Goal: Information Seeking & Learning: Learn about a topic

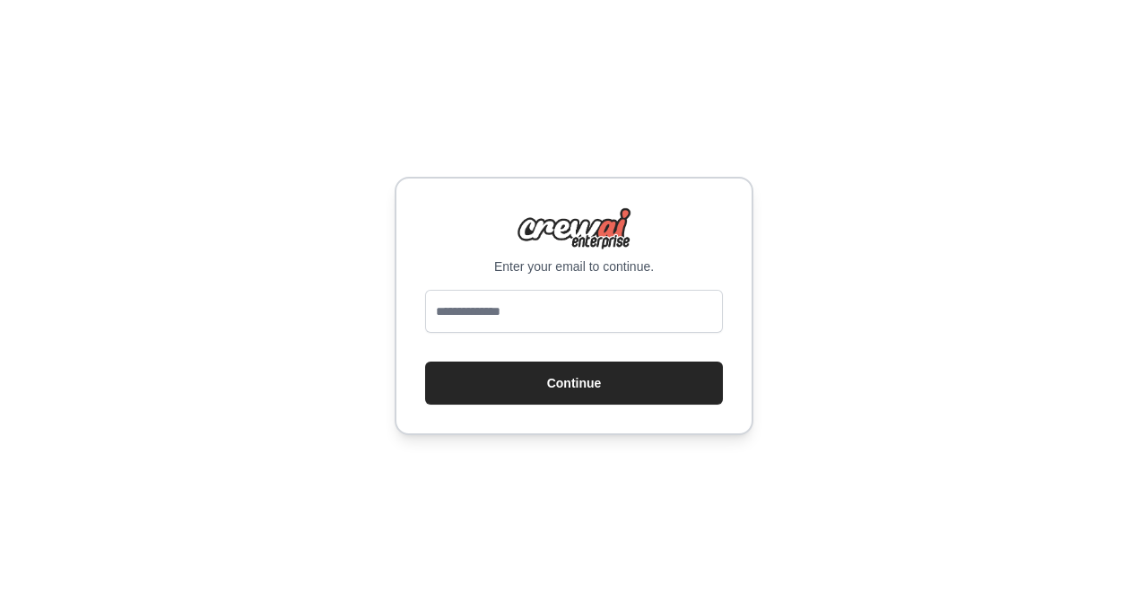
click at [529, 318] on input "email" at bounding box center [574, 311] width 298 height 43
click at [518, 315] on input "email" at bounding box center [574, 311] width 298 height 43
type input "**********"
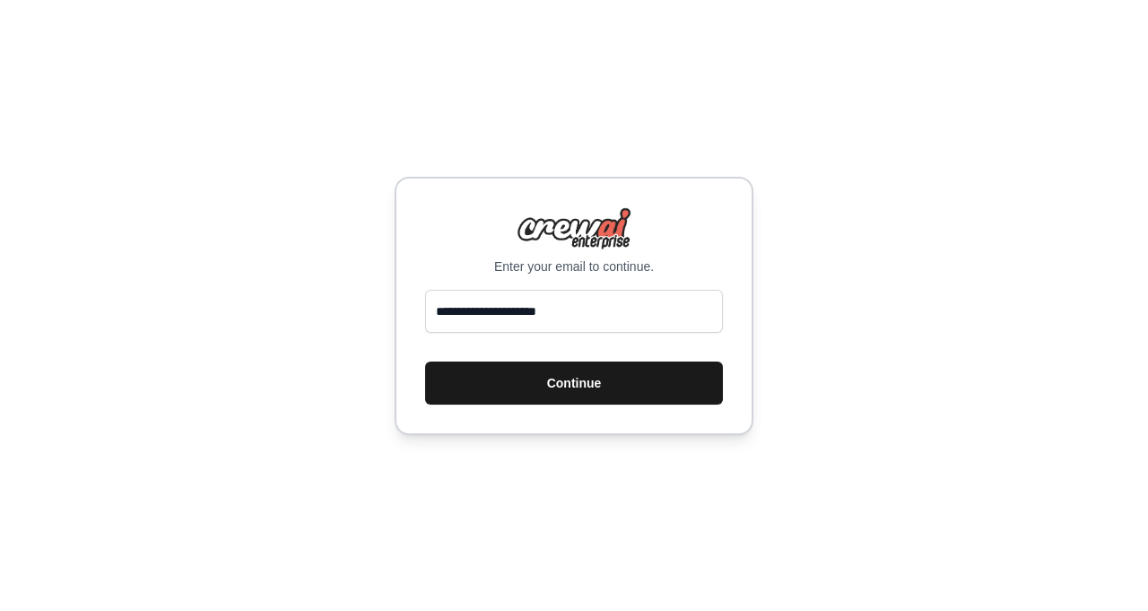
click at [562, 376] on button "Continue" at bounding box center [574, 382] width 298 height 43
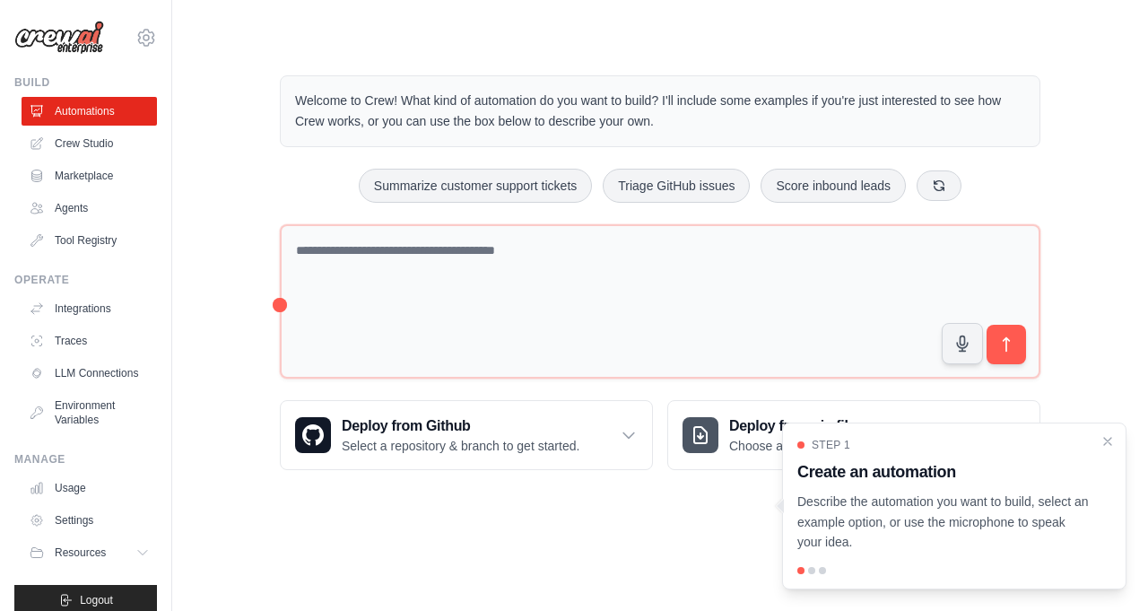
drag, startPoint x: 300, startPoint y: 91, endPoint x: 585, endPoint y: 112, distance: 285.0
click at [585, 112] on p "Welcome to Crew! What kind of automation do you want to build? I'll include som…" at bounding box center [660, 111] width 730 height 41
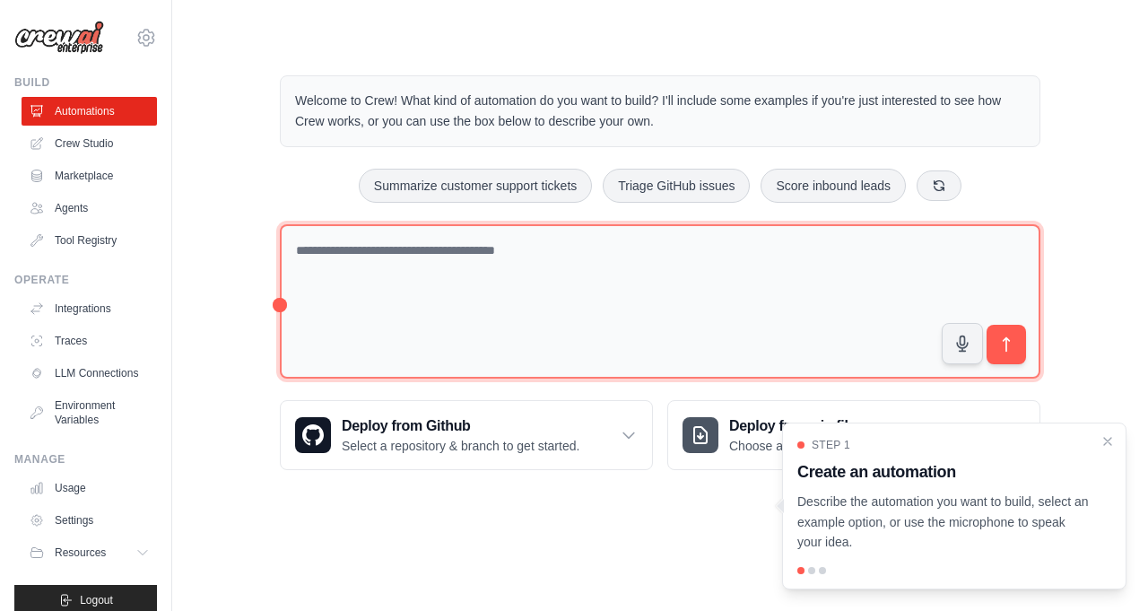
click at [477, 236] on textarea at bounding box center [660, 301] width 761 height 155
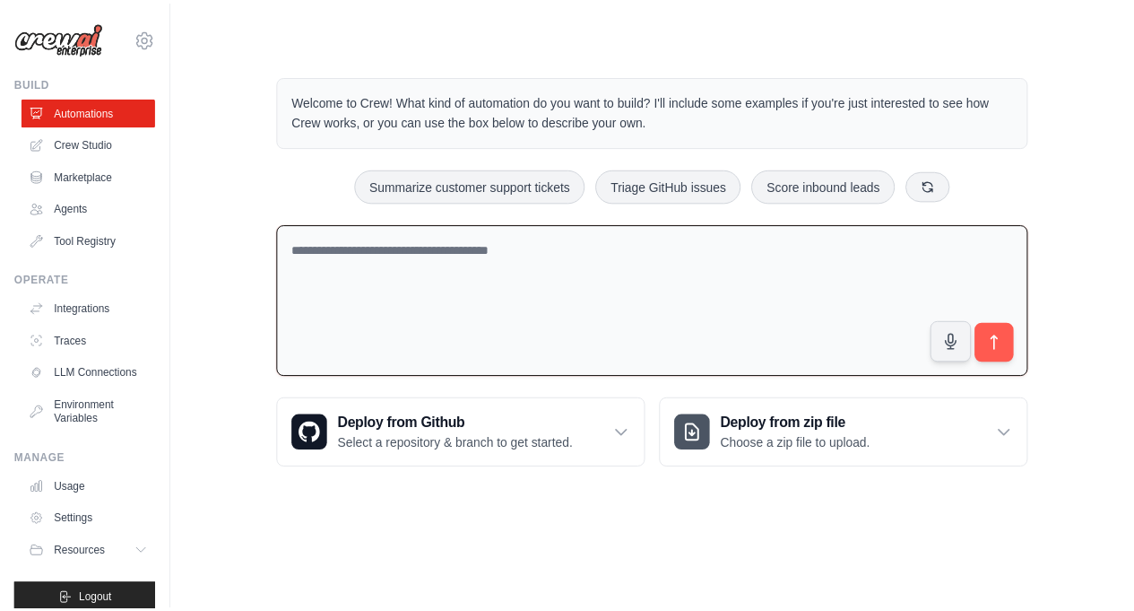
scroll to position [32, 0]
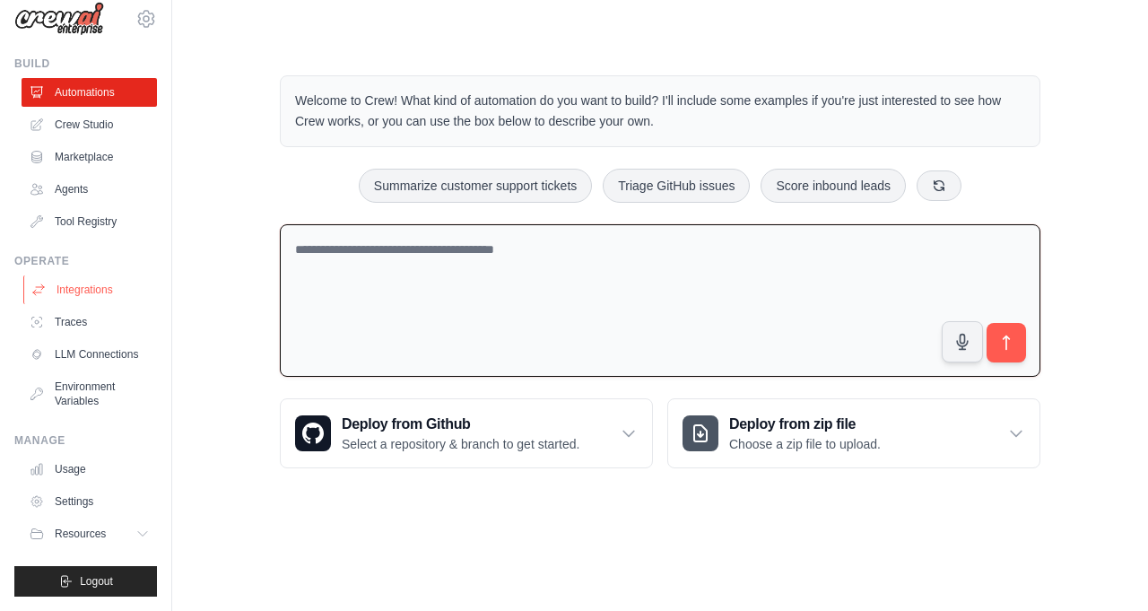
click at [81, 280] on link "Integrations" at bounding box center [90, 289] width 135 height 29
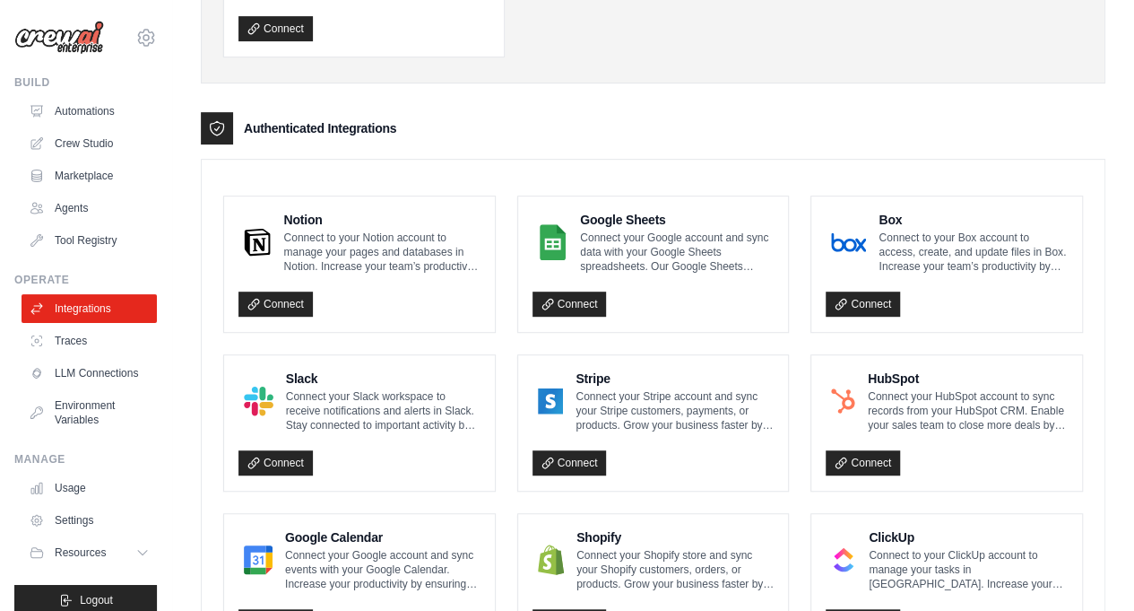
scroll to position [343, 0]
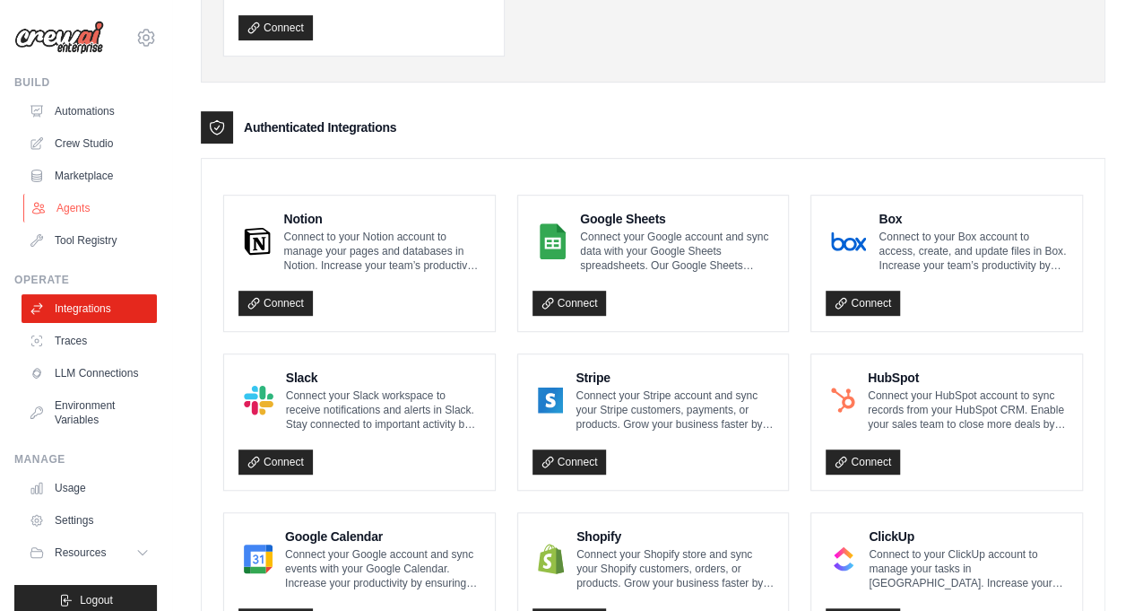
click at [74, 210] on link "Agents" at bounding box center [90, 208] width 135 height 29
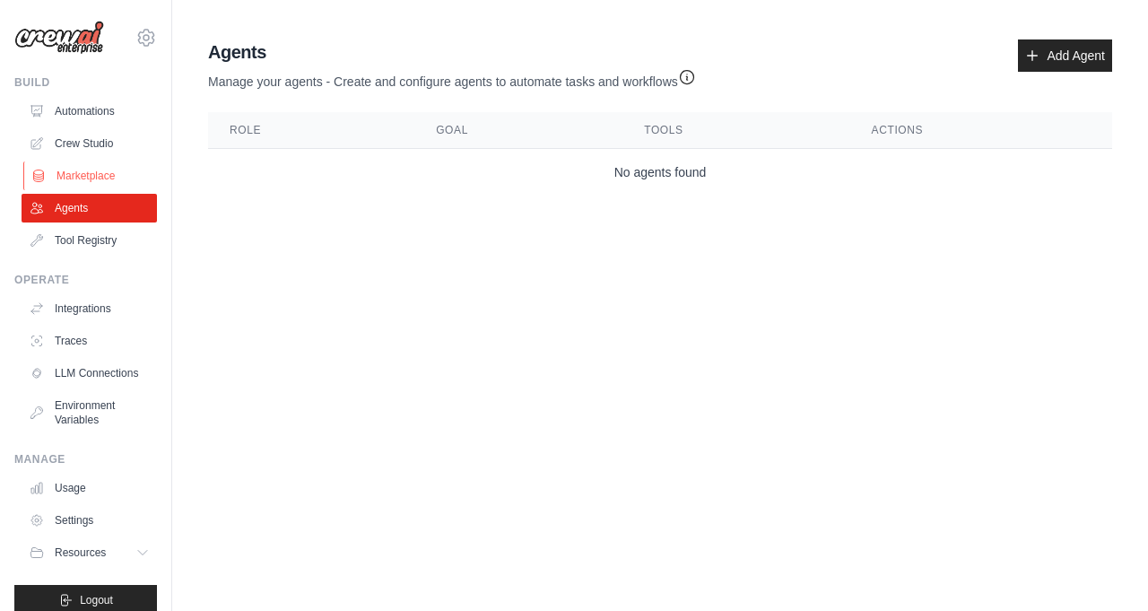
click at [66, 175] on link "Marketplace" at bounding box center [90, 175] width 135 height 29
